Goal: Transaction & Acquisition: Purchase product/service

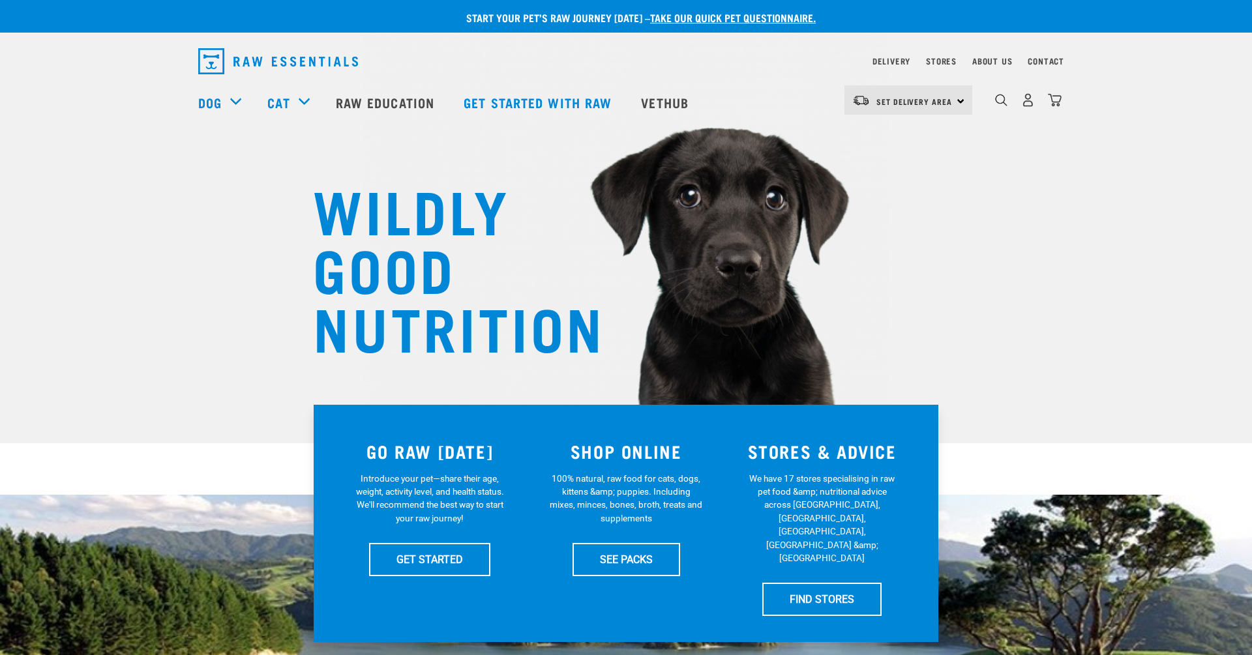
scroll to position [8, 0]
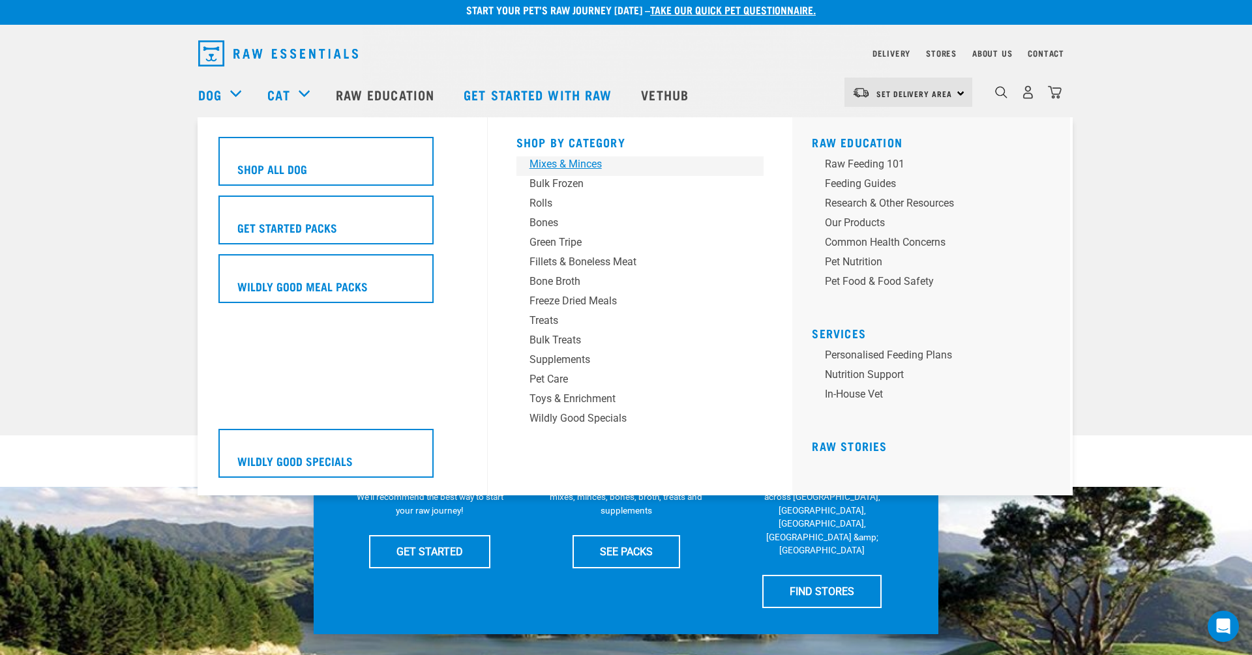
click at [580, 162] on div "Mixes & Minces" at bounding box center [630, 164] width 203 height 16
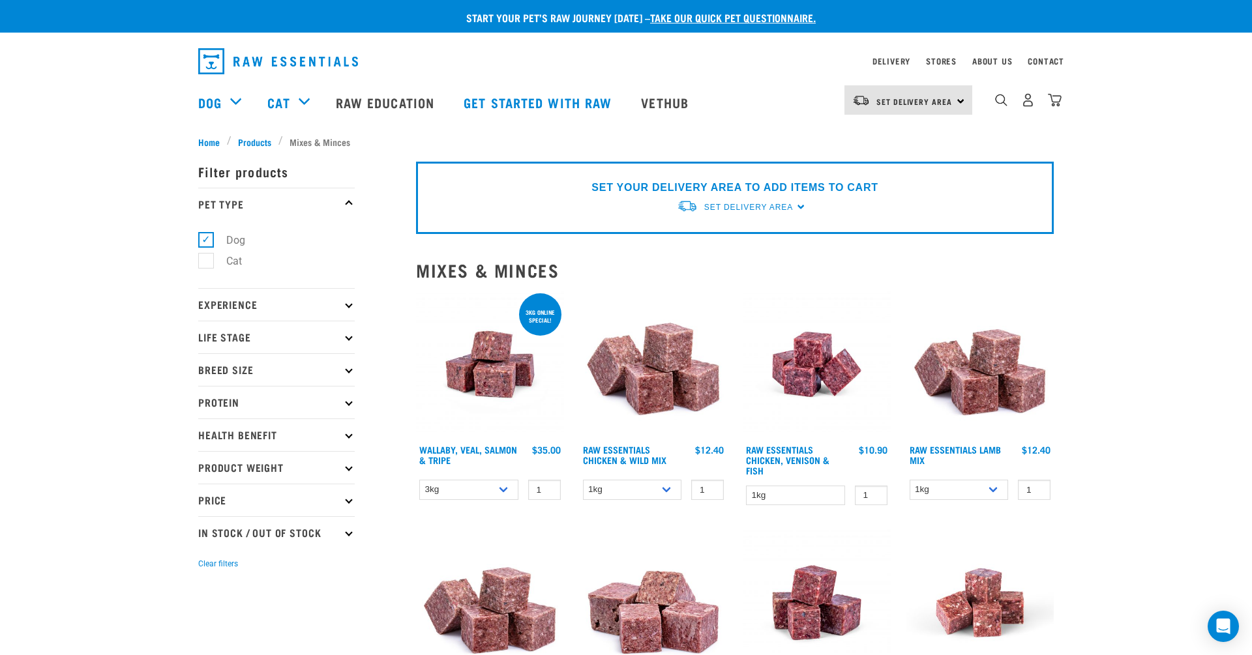
click at [233, 503] on p "Price" at bounding box center [276, 500] width 156 height 33
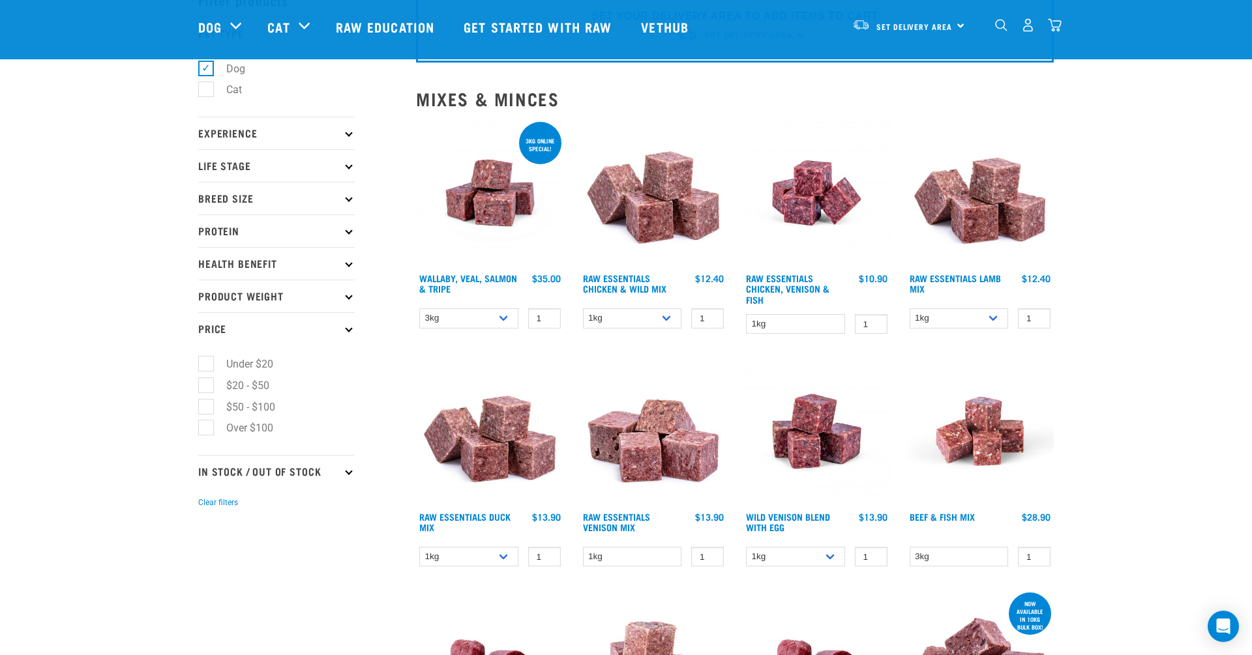
scroll to position [73, 0]
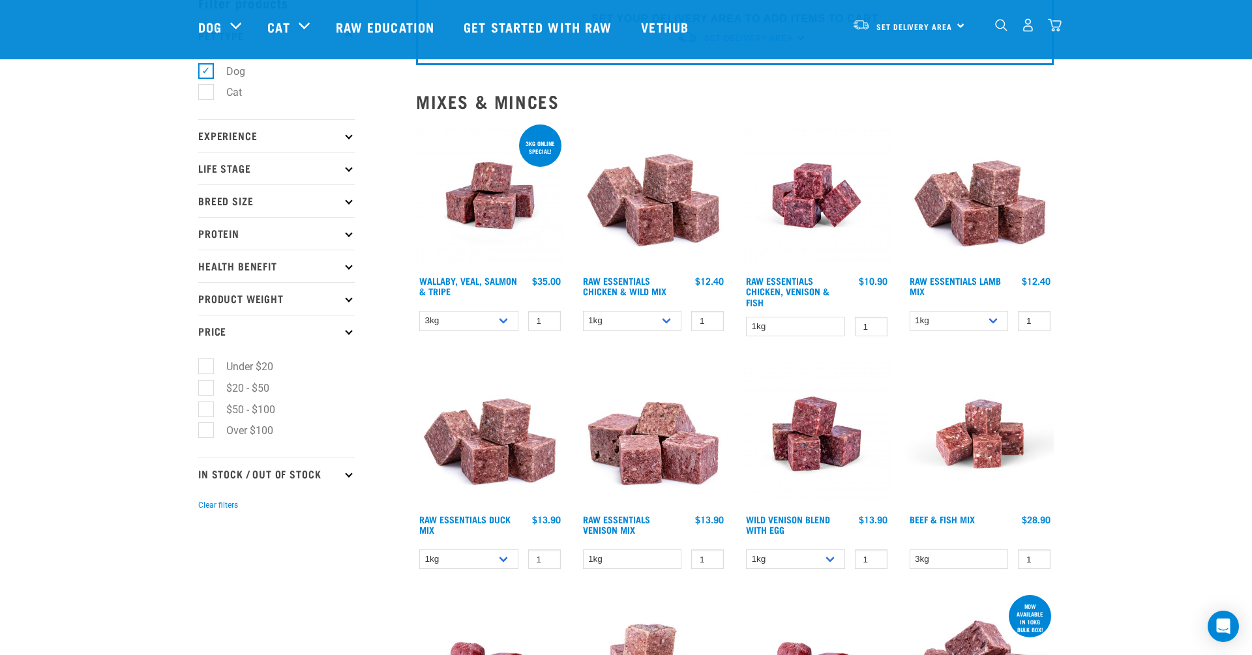
click at [298, 331] on p "Price" at bounding box center [276, 331] width 156 height 33
click at [290, 295] on p "Product Weight" at bounding box center [276, 298] width 156 height 33
click at [234, 401] on label "3kg" at bounding box center [226, 398] width 43 height 16
click at [207, 400] on input "3kg" at bounding box center [202, 396] width 8 height 8
click at [205, 397] on label "3kg" at bounding box center [226, 398] width 43 height 16
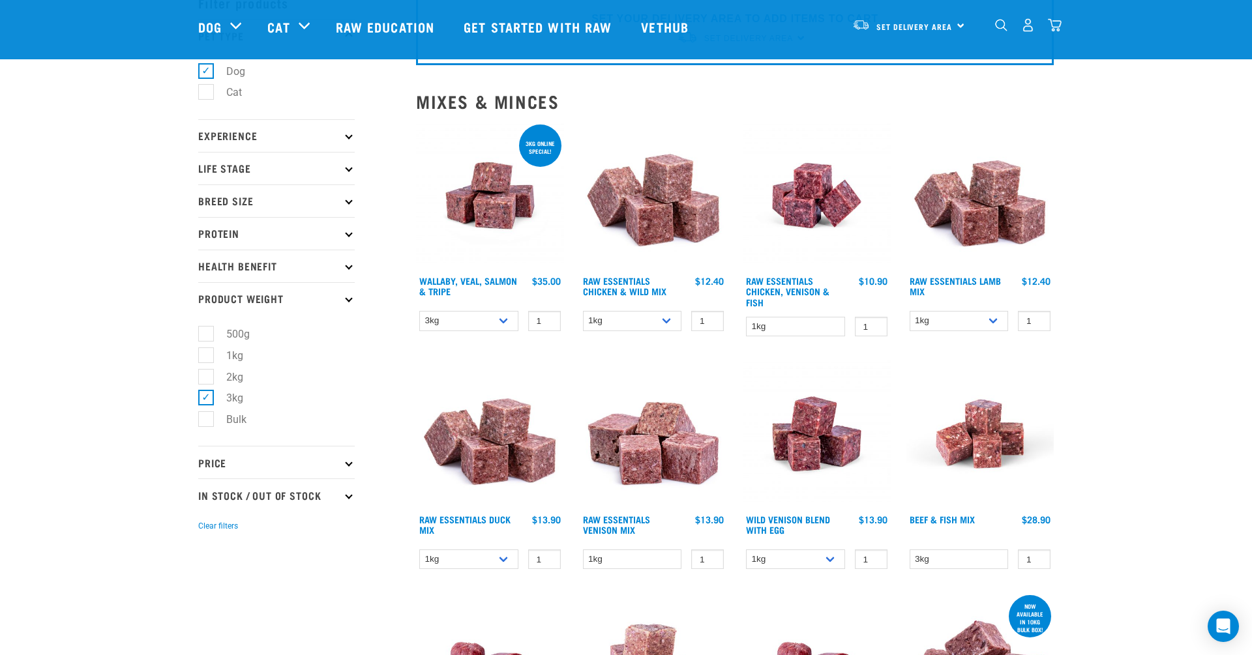
click at [203, 397] on input "3kg" at bounding box center [202, 396] width 8 height 8
checkbox input "false"
click at [205, 418] on label "Bulk" at bounding box center [228, 419] width 46 height 16
click at [203, 418] on input "Bulk" at bounding box center [202, 417] width 8 height 8
checkbox input "true"
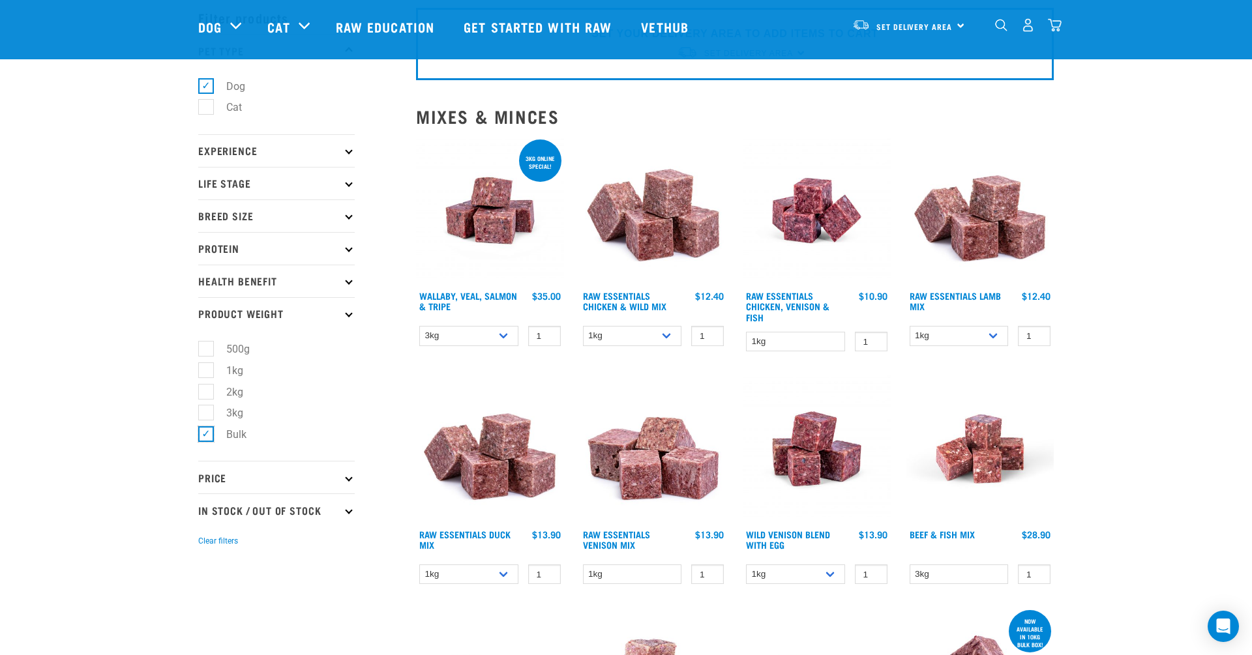
scroll to position [60, 0]
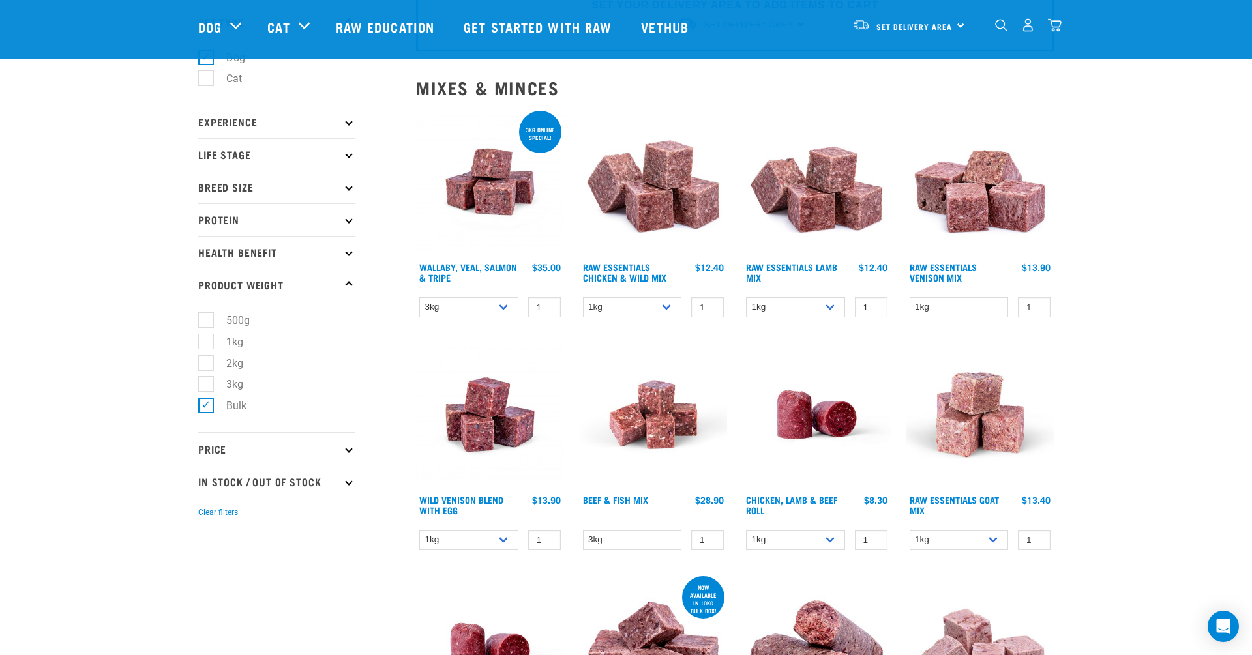
scroll to position [87, 0]
click at [973, 300] on select "1kg" at bounding box center [958, 307] width 99 height 20
click at [807, 310] on select "1kg 3kg Bulk (10kg)" at bounding box center [795, 307] width 99 height 20
select select "24"
click at [653, 307] on select "1kg 3kg Bulk (10kg)" at bounding box center [632, 307] width 99 height 20
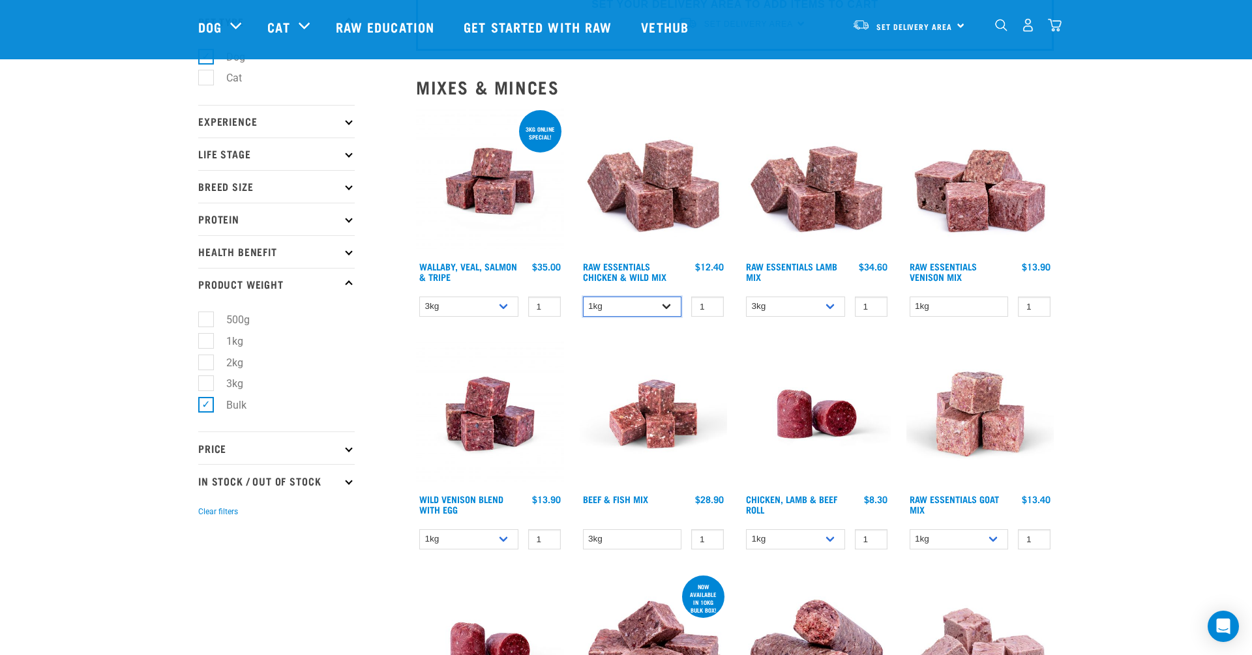
select select "709"
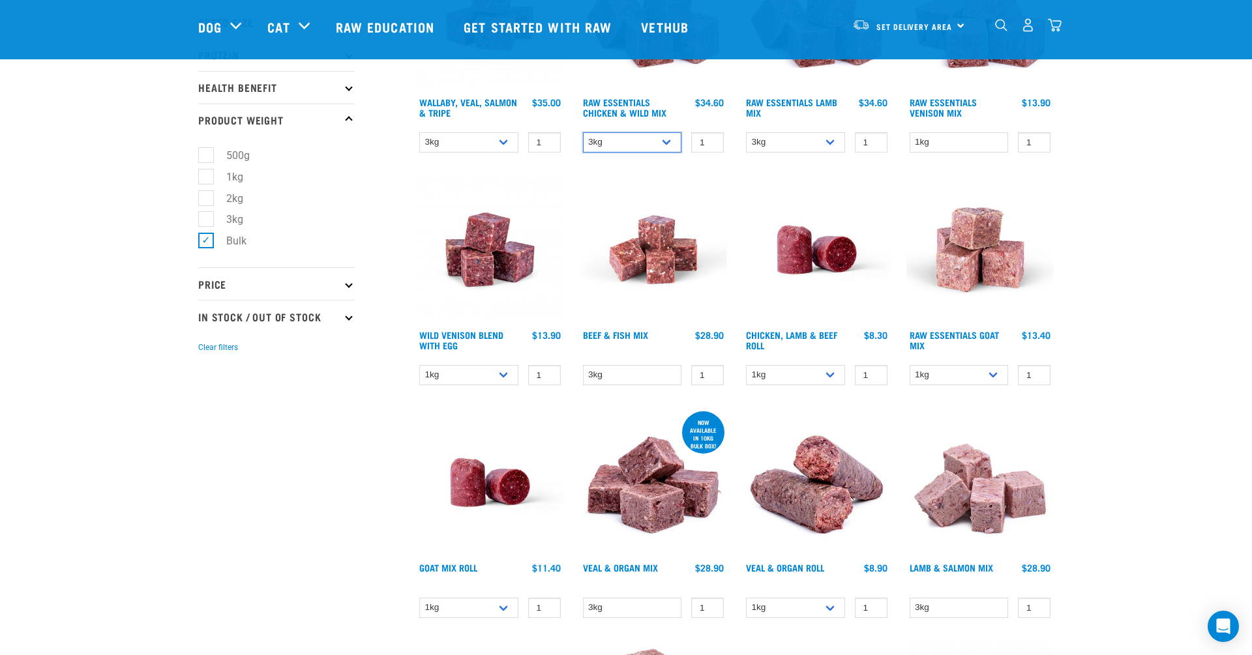
scroll to position [256, 0]
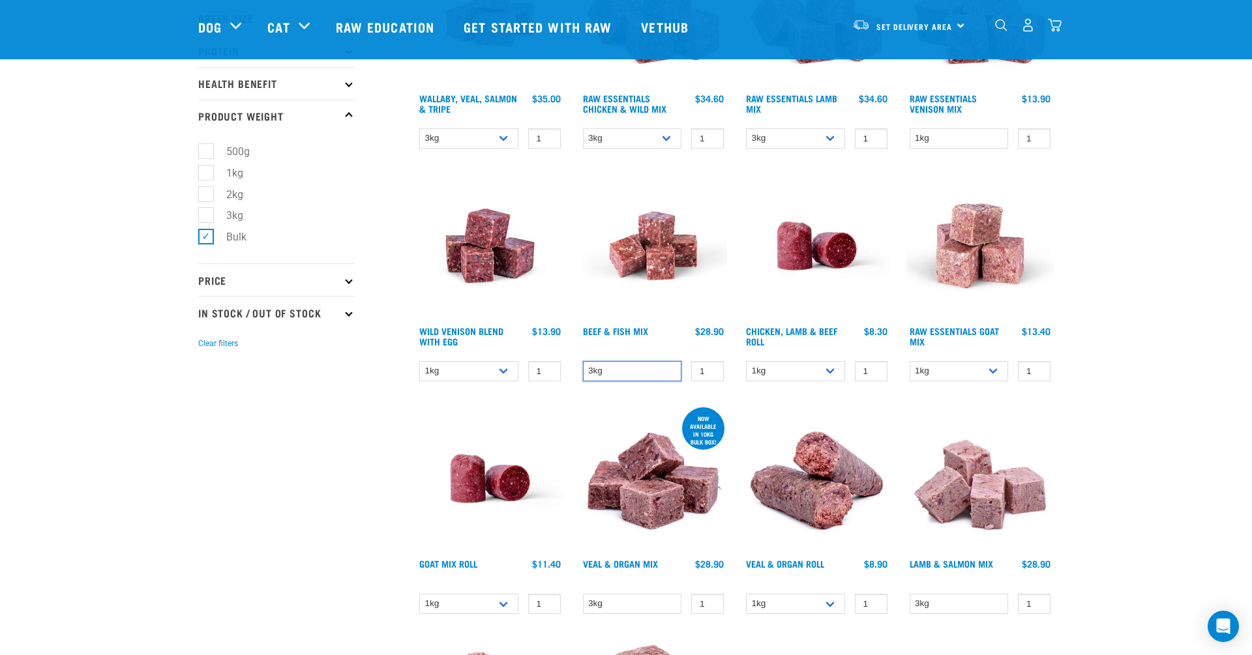
click at [606, 365] on select "3kg" at bounding box center [632, 371] width 99 height 20
click at [950, 370] on select "1kg 3kg" at bounding box center [958, 371] width 99 height 20
click at [638, 611] on select "3kg" at bounding box center [632, 604] width 99 height 20
click at [469, 370] on select "1kg 3kg Bulk (10kg)" at bounding box center [468, 371] width 99 height 20
click at [439, 363] on select "1kg 3kg Bulk (10kg)" at bounding box center [468, 371] width 99 height 20
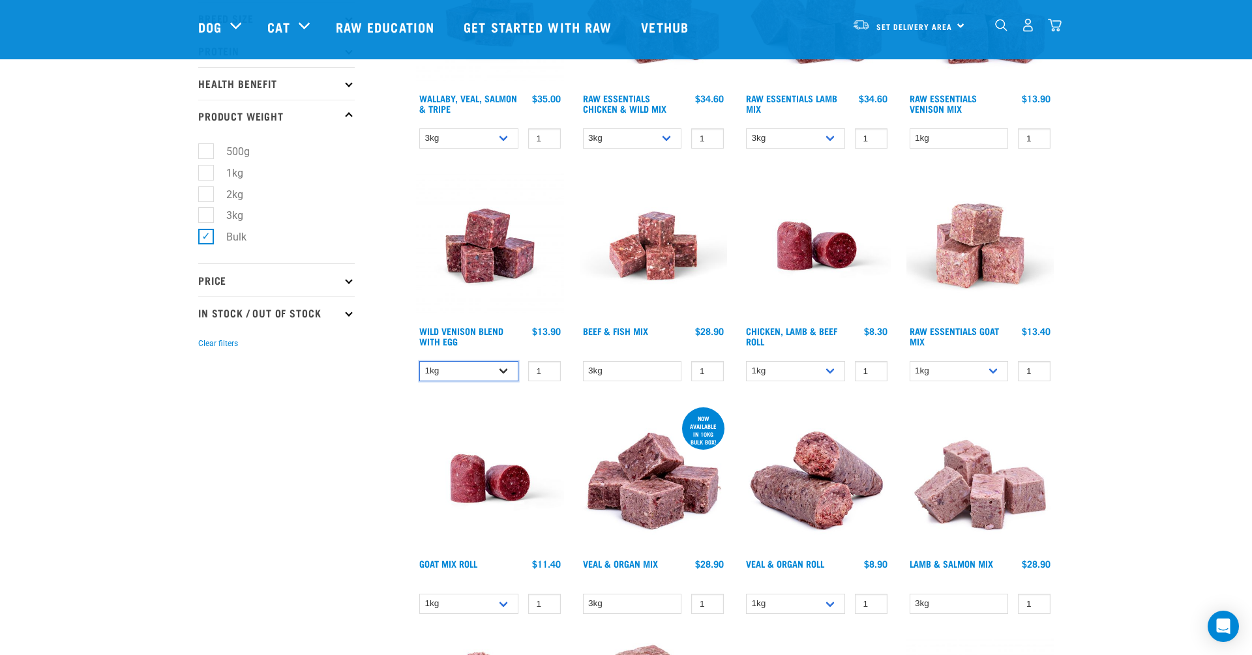
select select "50722"
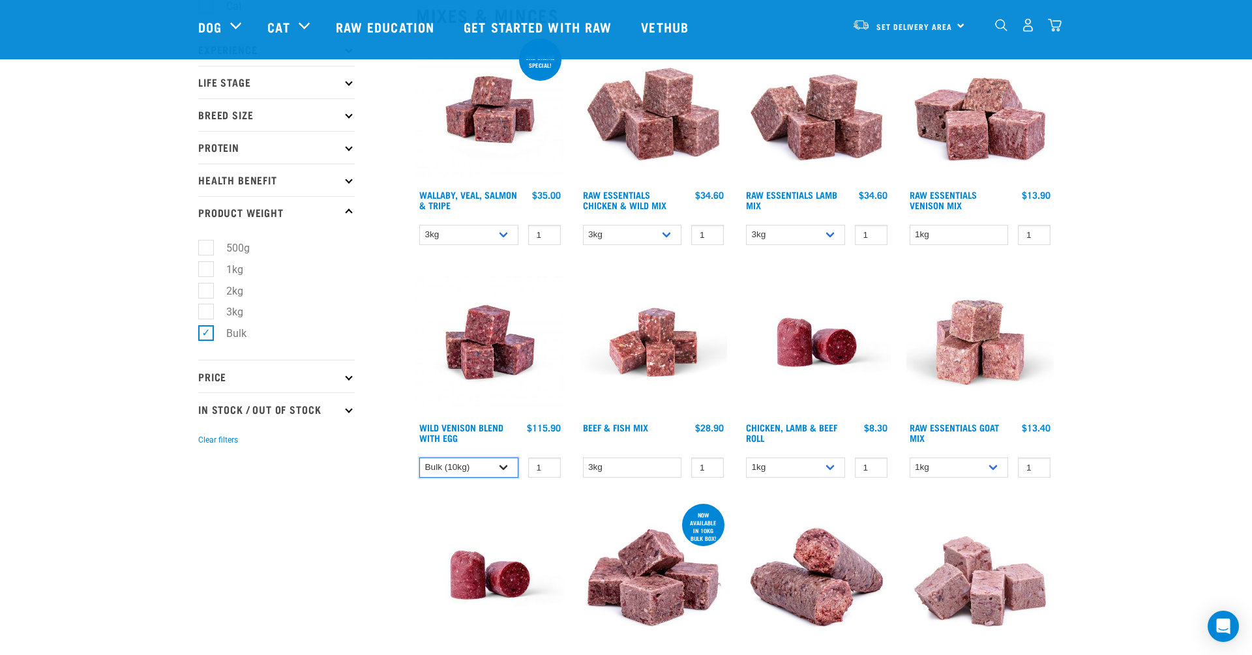
scroll to position [117, 0]
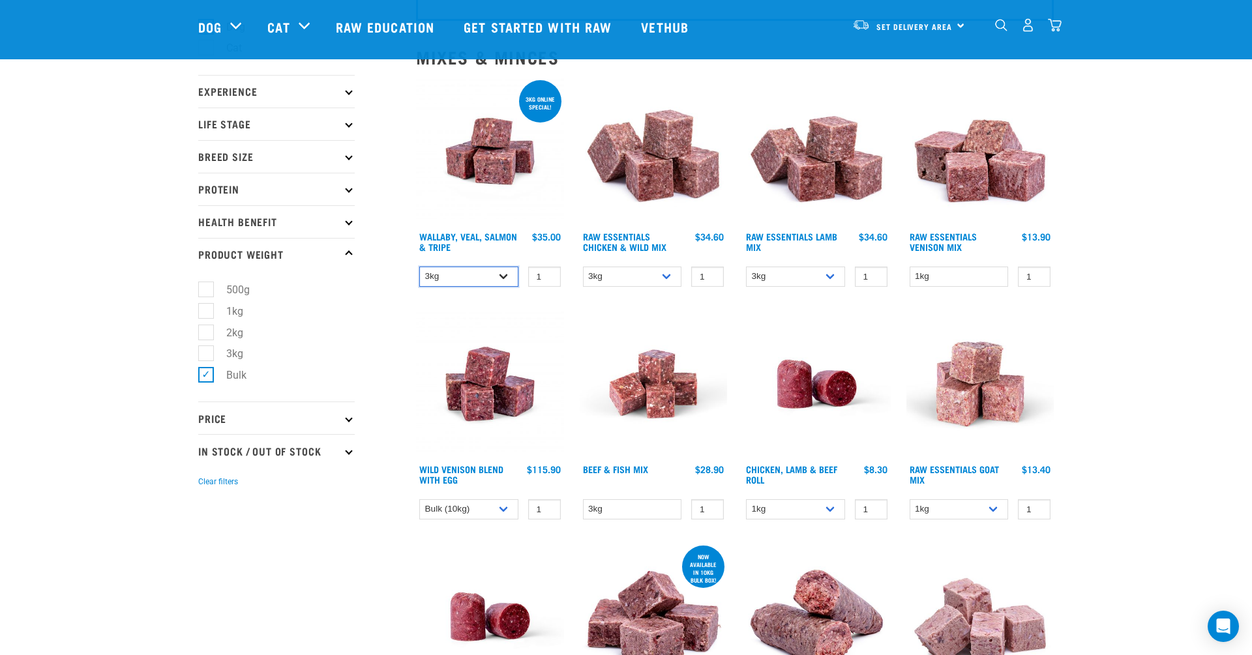
click at [482, 272] on select "3kg 1kg Bulk (18kg)" at bounding box center [468, 277] width 99 height 20
click at [639, 278] on select "1kg 3kg Bulk (10kg)" at bounding box center [632, 277] width 99 height 20
select select "14881"
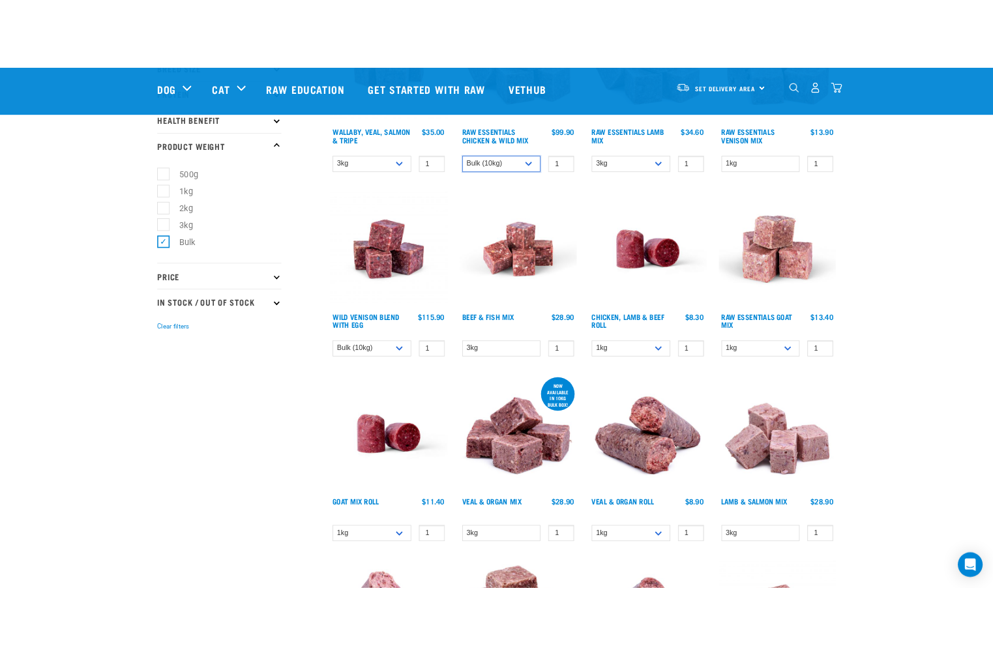
scroll to position [272, 0]
